Goal: Transaction & Acquisition: Purchase product/service

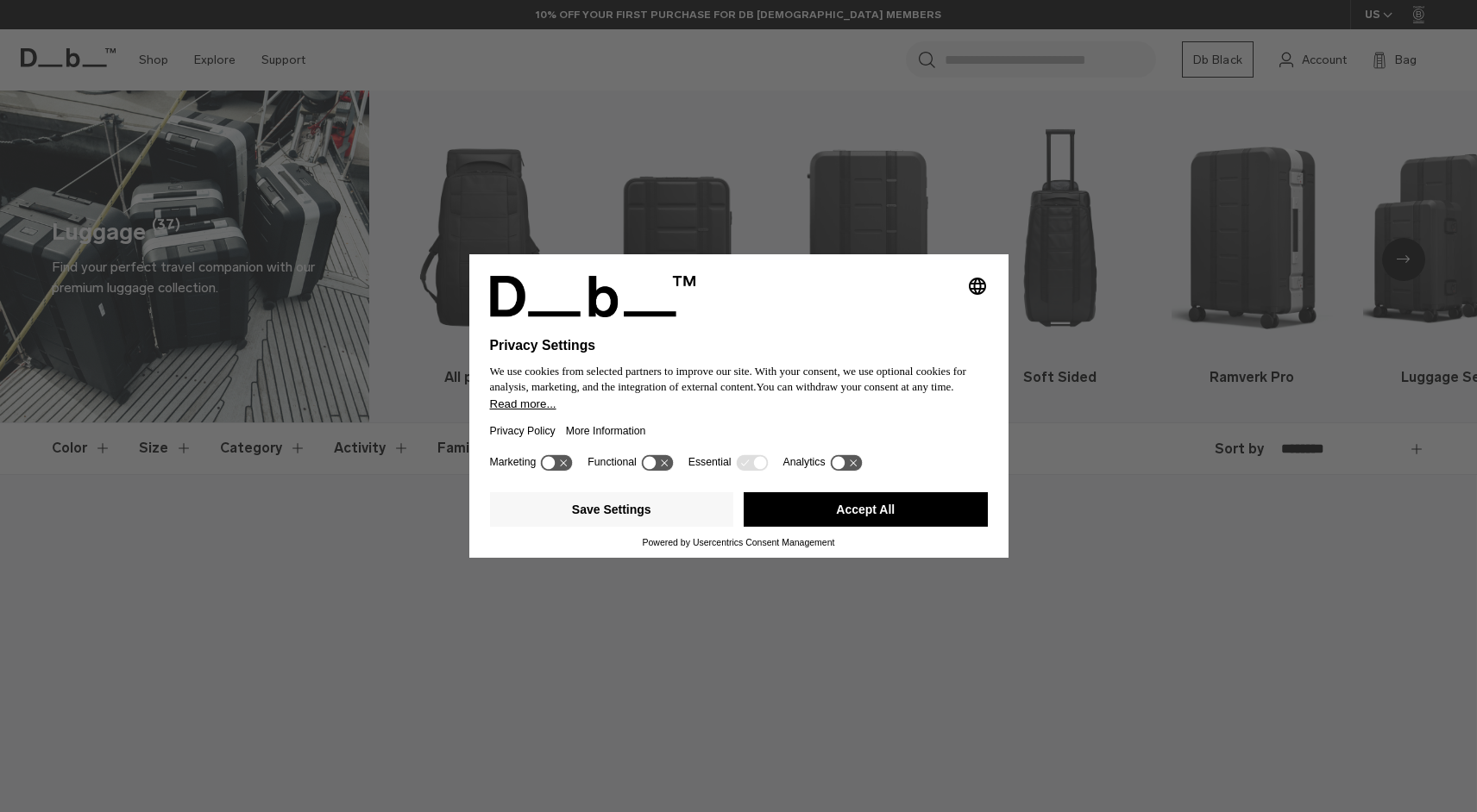
click at [939, 509] on button "Accept All" at bounding box center [865, 509] width 244 height 34
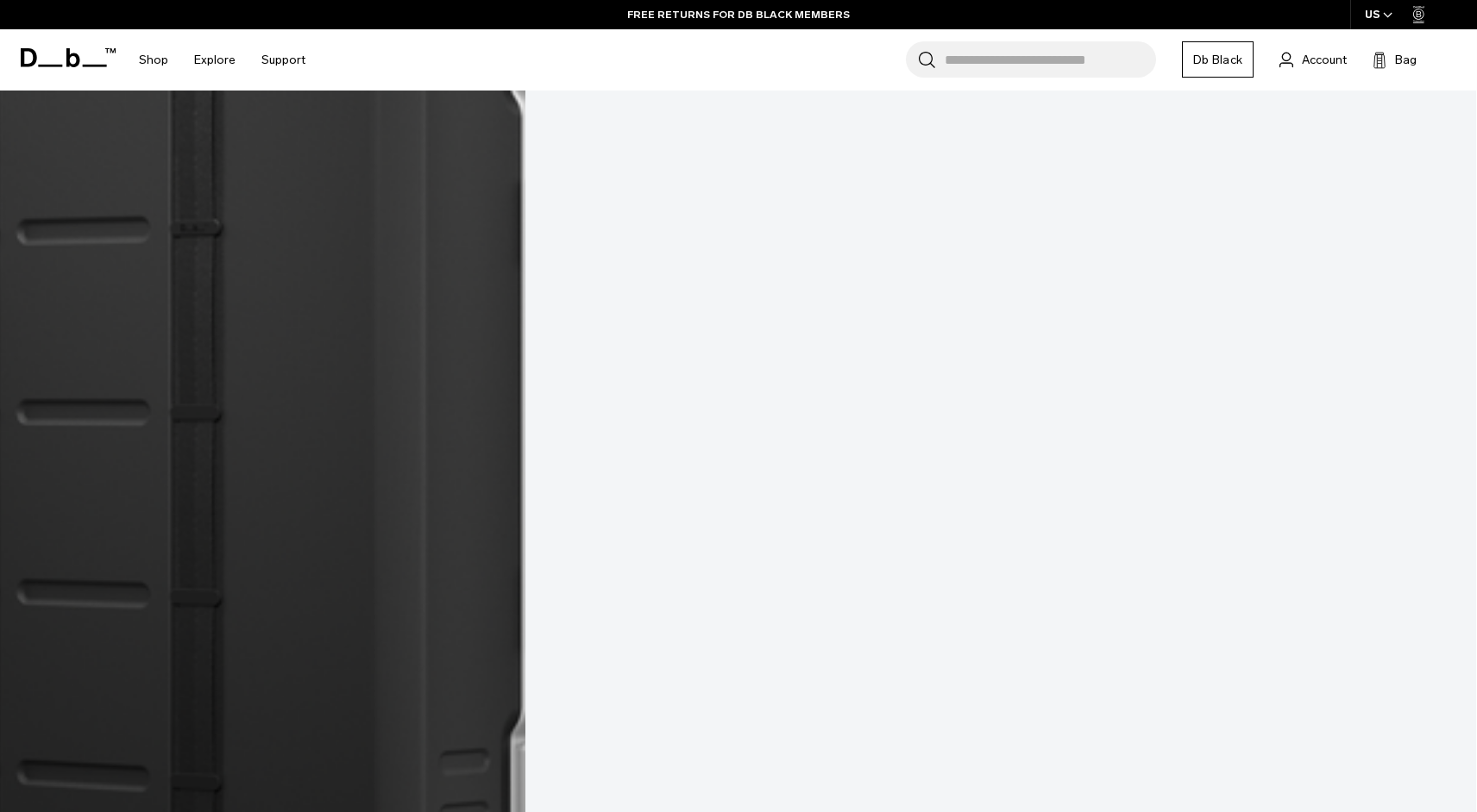
scroll to position [5761, 0]
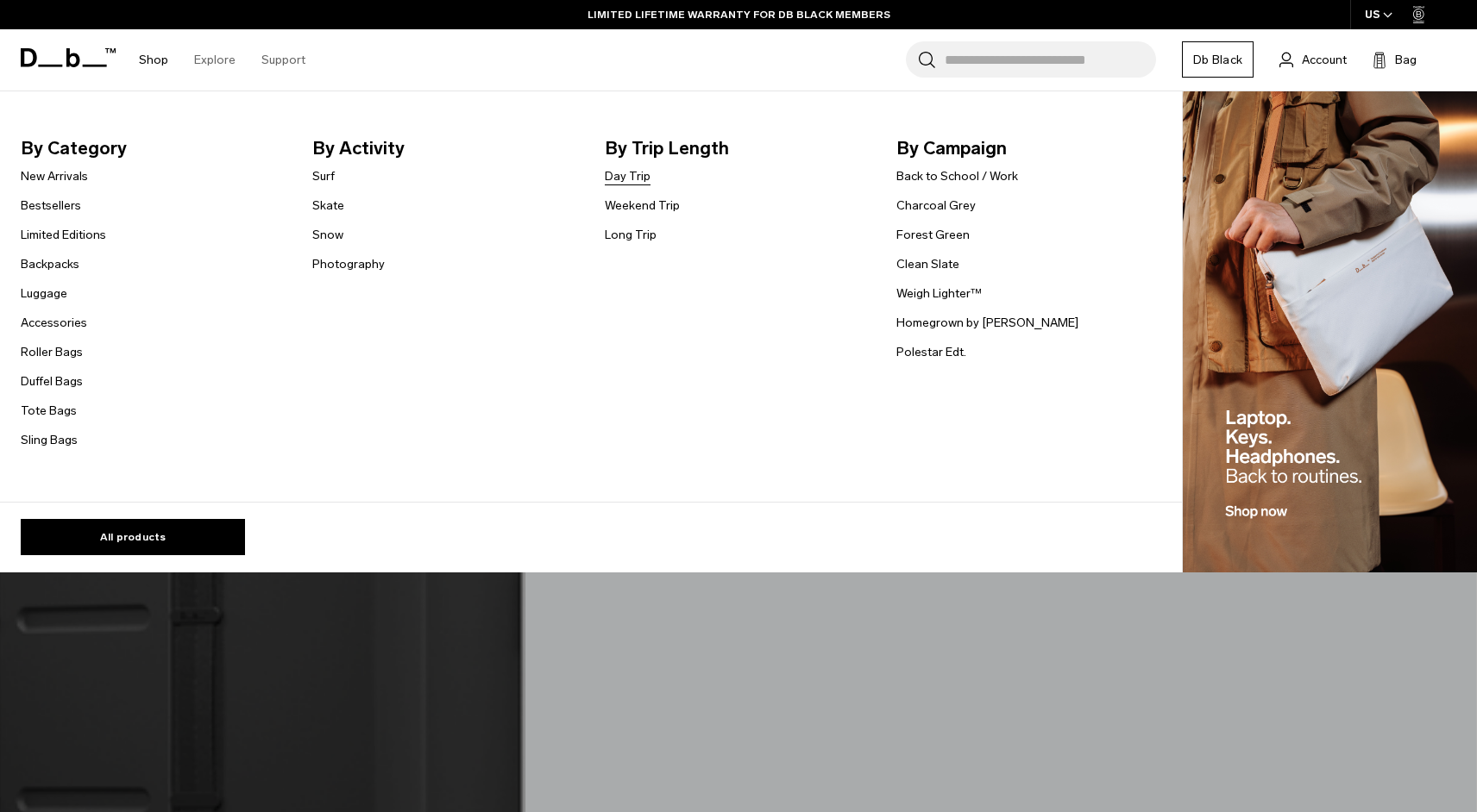
click at [622, 171] on link "Day Trip" at bounding box center [627, 176] width 45 height 18
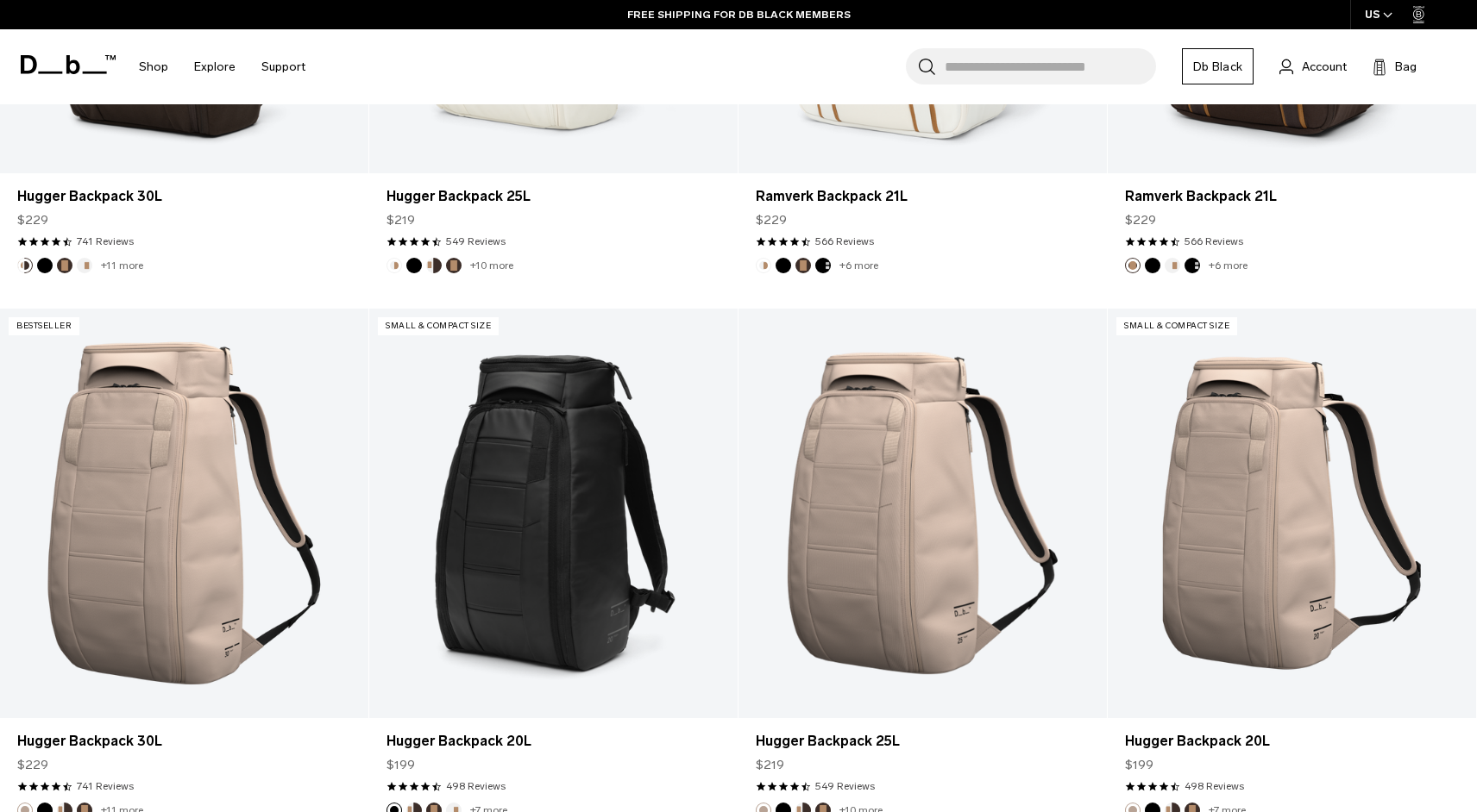
scroll to position [1023, 0]
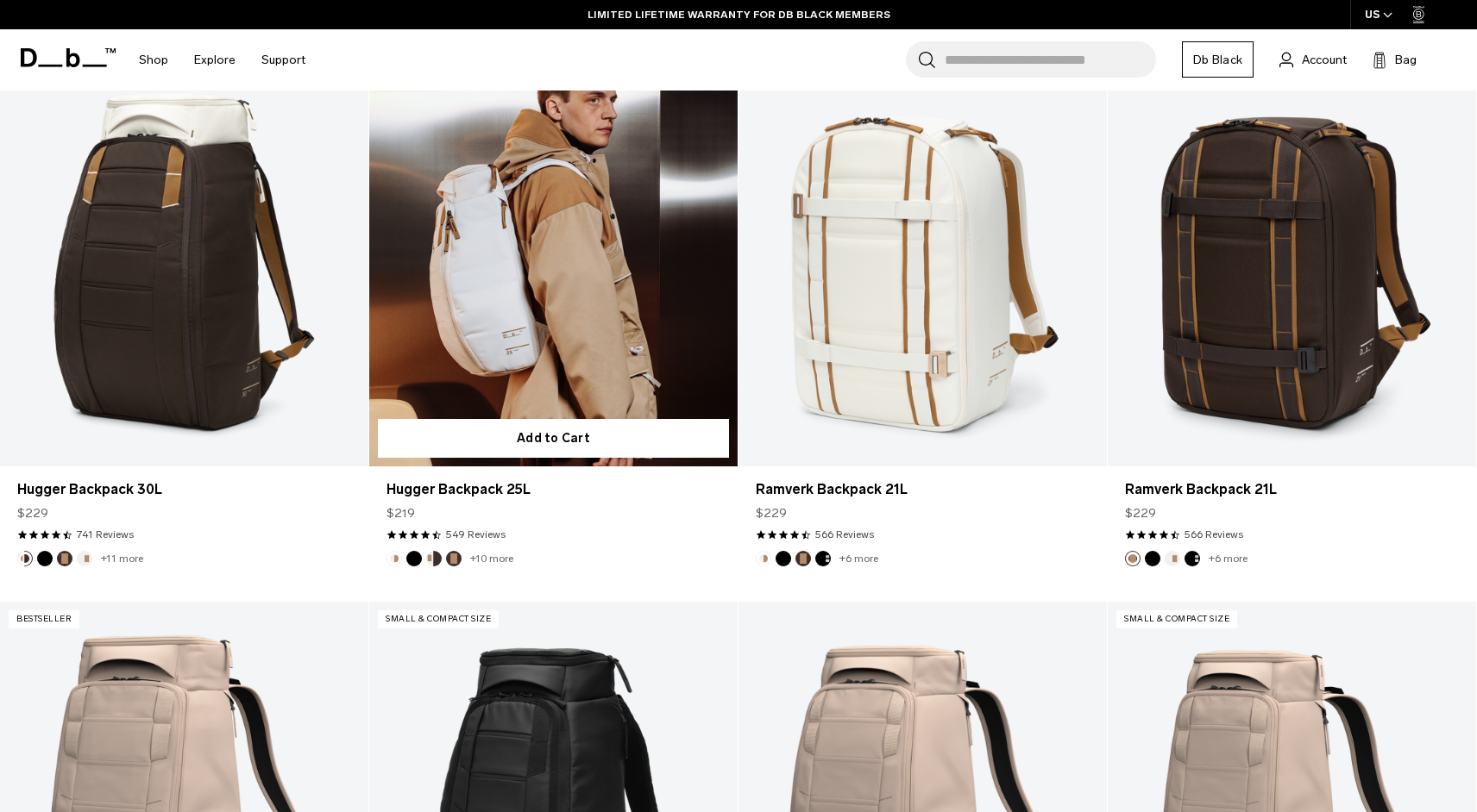
click at [573, 337] on link "Hugger Backpack 25L" at bounding box center [553, 262] width 369 height 409
